Goal: Task Accomplishment & Management: Manage account settings

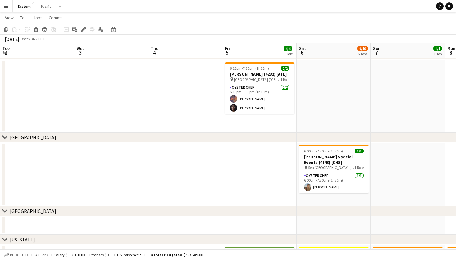
scroll to position [0, 186]
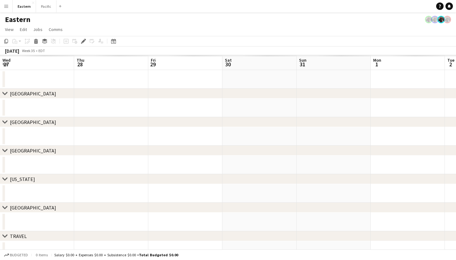
scroll to position [0, 213]
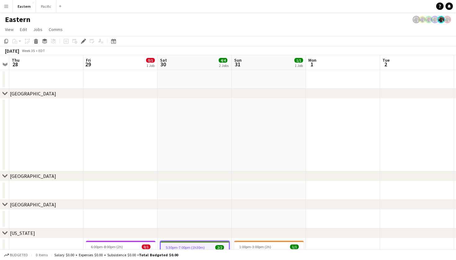
click at [6, 8] on app-icon "Menu" at bounding box center [6, 6] width 5 height 5
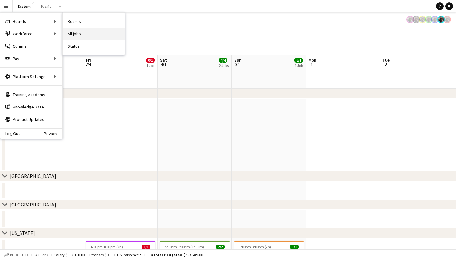
click at [87, 34] on link "All jobs" at bounding box center [94, 34] width 62 height 12
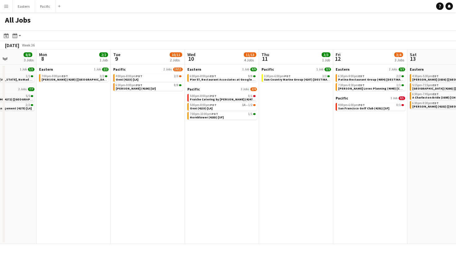
scroll to position [0, 261]
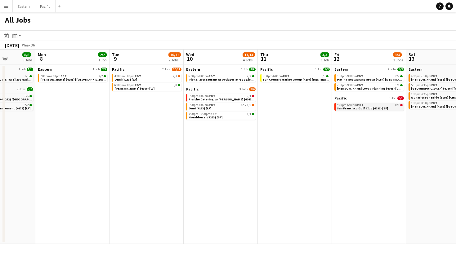
click at [343, 106] on span "4:00pm-6:00pm PDT" at bounding box center [350, 105] width 27 height 3
click at [232, 100] on span "Fraiche Catering by [PERSON_NAME] (4247) [SF]" at bounding box center [224, 99] width 70 height 4
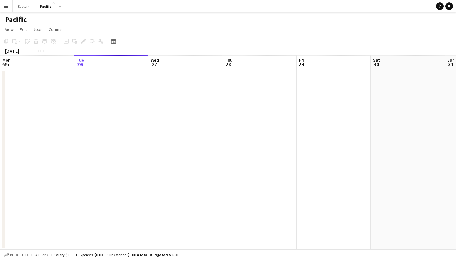
scroll to position [0, 213]
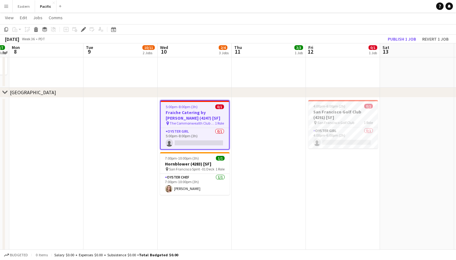
scroll to position [296, 0]
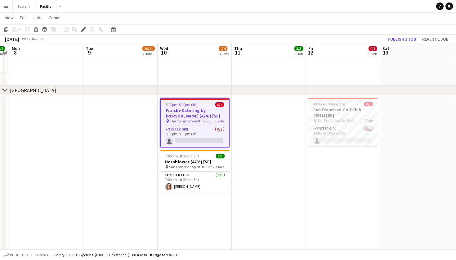
click at [197, 110] on h3 "Fraiche Catering by [PERSON_NAME] (4247) [SF]" at bounding box center [195, 113] width 68 height 11
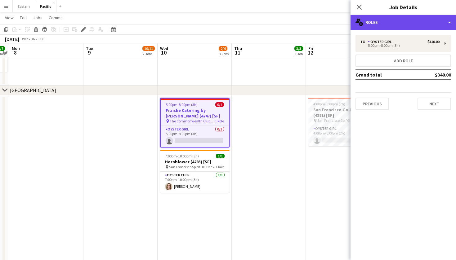
click at [392, 26] on div "multiple-users-add Roles" at bounding box center [404, 22] width 106 height 15
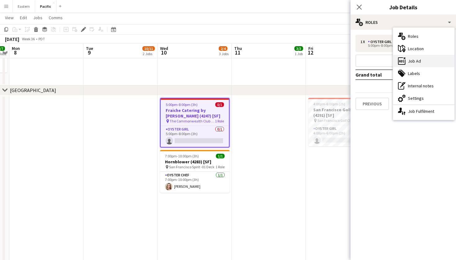
click at [414, 59] on div "ads-window Job Ad" at bounding box center [423, 61] width 61 height 12
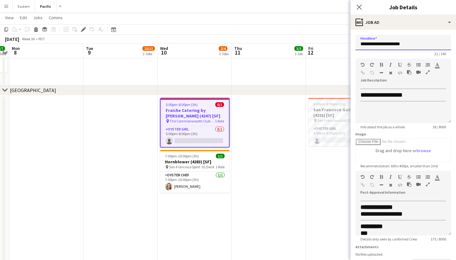
drag, startPoint x: 417, startPoint y: 40, endPoint x: 363, endPoint y: 41, distance: 53.4
click at [363, 41] on input "**********" at bounding box center [404, 43] width 96 height 16
drag, startPoint x: 423, startPoint y: 47, endPoint x: 356, endPoint y: 48, distance: 66.4
click at [356, 48] on input "**********" at bounding box center [404, 43] width 96 height 16
drag, startPoint x: 412, startPoint y: 42, endPoint x: 359, endPoint y: 42, distance: 53.1
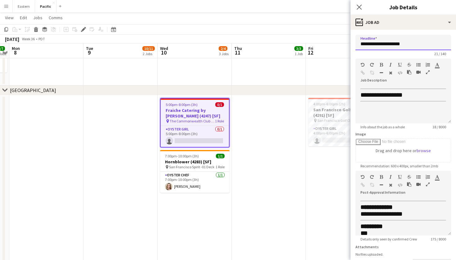
click at [359, 42] on input "**********" at bounding box center [404, 43] width 96 height 16
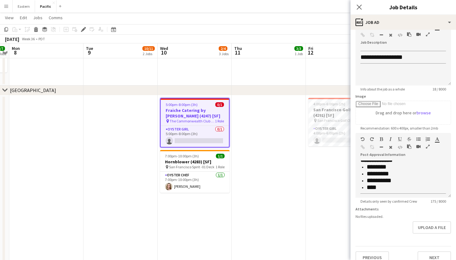
scroll to position [80, 0]
click at [360, 4] on app-icon "Close pop-in" at bounding box center [359, 7] width 9 height 9
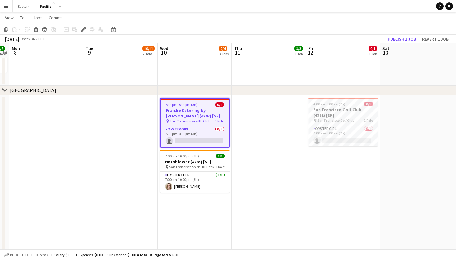
click at [198, 110] on h3 "Fraiche Catering by [PERSON_NAME] (4247) [SF]" at bounding box center [195, 113] width 68 height 11
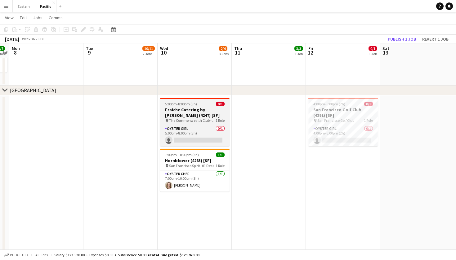
click at [198, 110] on h3 "Fraiche Catering by [PERSON_NAME] (4247) [SF]" at bounding box center [195, 112] width 70 height 11
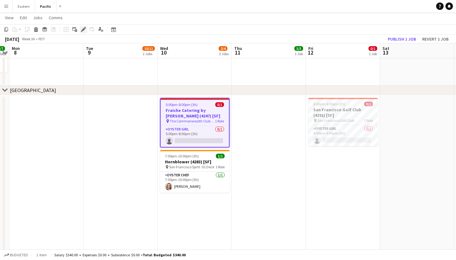
click at [84, 32] on div "Edit" at bounding box center [83, 29] width 7 height 7
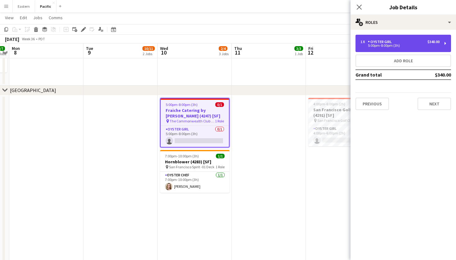
click at [418, 38] on div "1 x Oyster Girl $340.00 5:00pm-8:00pm (3h)" at bounding box center [404, 43] width 96 height 17
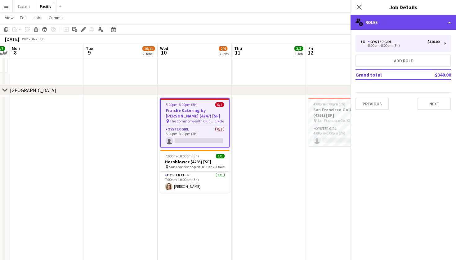
click at [424, 25] on div "multiple-users-add Roles" at bounding box center [404, 22] width 106 height 15
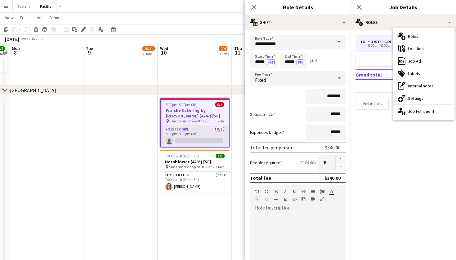
click at [190, 131] on app-card-role "Oyster Girl [DEMOGRAPHIC_DATA]/1 5:00pm-8:00pm (3h) single-neutral-actions" at bounding box center [195, 136] width 68 height 21
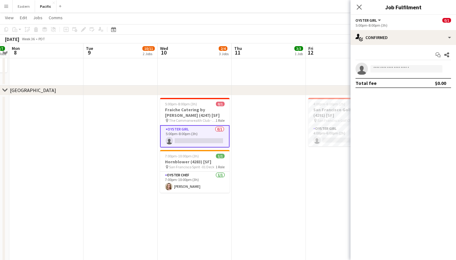
click at [402, 26] on div "5:00pm-8:00pm (3h)" at bounding box center [404, 25] width 96 height 5
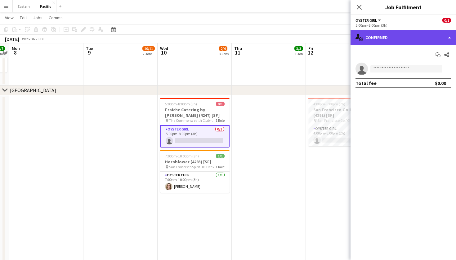
click at [394, 37] on div "single-neutral-actions-check-2 Confirmed" at bounding box center [404, 37] width 106 height 15
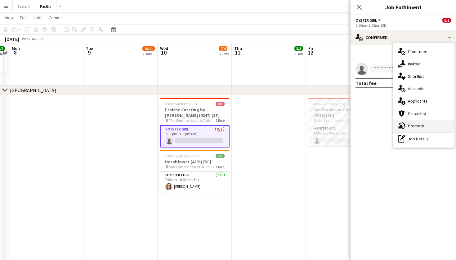
click at [402, 125] on icon "advertising-megaphone" at bounding box center [401, 125] width 7 height 7
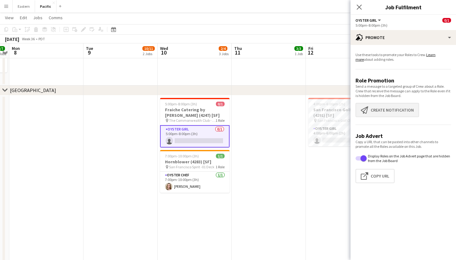
click at [396, 112] on button "Create notification Create notification" at bounding box center [388, 110] width 64 height 14
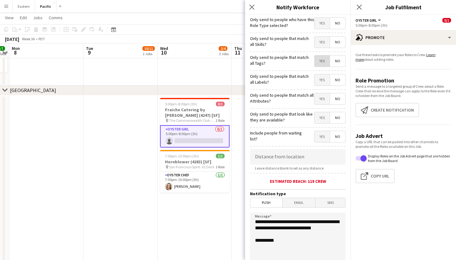
click at [321, 60] on span "Yes" at bounding box center [322, 61] width 15 height 11
drag, startPoint x: 288, startPoint y: 237, endPoint x: 250, endPoint y: 220, distance: 41.9
click at [250, 220] on form "**********" at bounding box center [298, 178] width 106 height 327
type textarea "**********"
click at [439, 2] on div "Close pop-in Job Fulfilment" at bounding box center [404, 7] width 106 height 15
